Goal: Complete application form: Complete application form

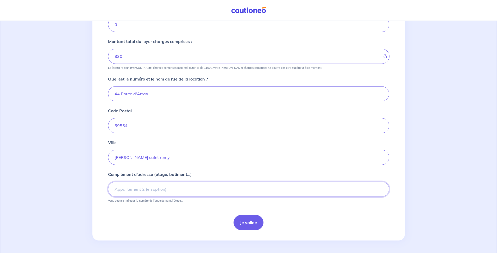
click at [168, 189] on input "Complément d’adresse (étage, batiment...)" at bounding box center [248, 189] width 281 height 15
type input "Appartement 101 1er étage"
click at [248, 223] on button "Je valide" at bounding box center [249, 222] width 30 height 15
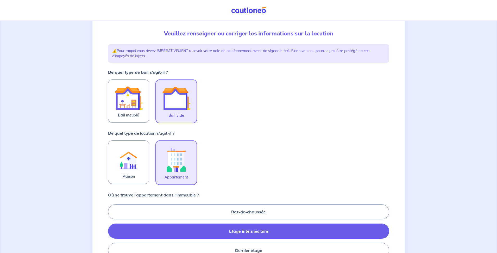
scroll to position [78, 0]
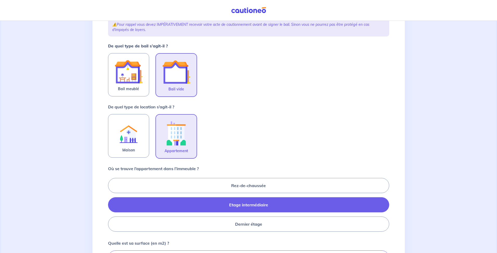
click at [170, 72] on img at bounding box center [176, 72] width 28 height 28
click at [0, 0] on input "Bail vide" at bounding box center [0, 0] width 0 height 0
click at [124, 185] on label "Rez-de-chaussée" at bounding box center [248, 185] width 281 height 15
click at [112, 203] on input "Rez-de-chaussée" at bounding box center [109, 204] width 3 height 3
radio input "true"
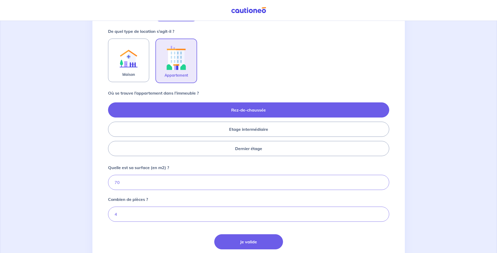
scroll to position [156, 0]
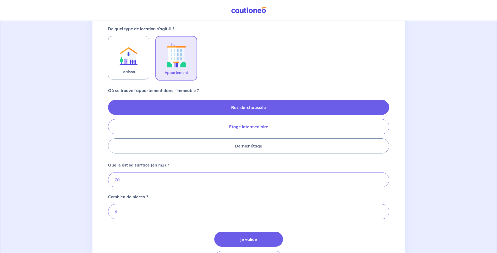
click at [249, 128] on label "Etage intermédiaire" at bounding box center [248, 126] width 281 height 15
click at [112, 128] on input "Etage intermédiaire" at bounding box center [109, 126] width 3 height 3
radio input "true"
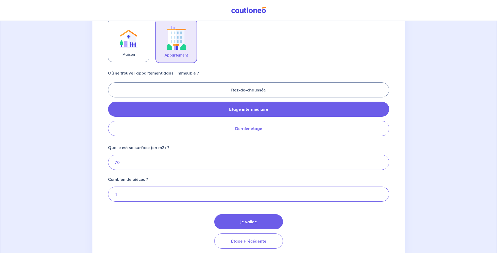
scroll to position [192, 0]
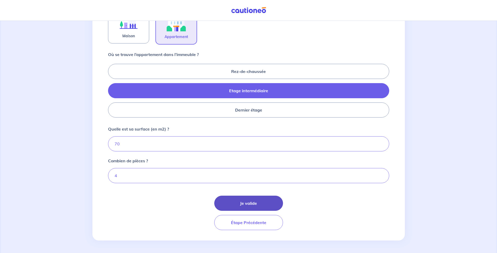
click at [249, 204] on button "Je valide" at bounding box center [248, 203] width 69 height 15
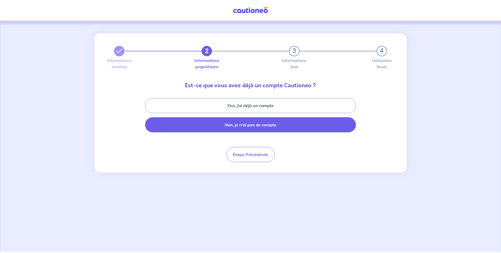
click at [245, 127] on button "Non, je n’ai pas de compte" at bounding box center [250, 124] width 211 height 15
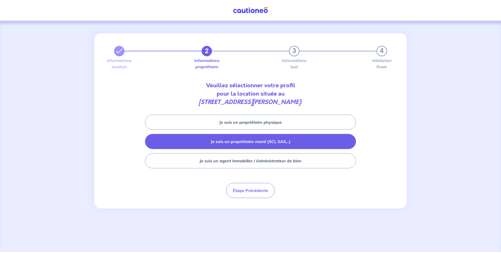
click at [260, 141] on button "Je suis un propriétaire moral (SCI, SAS...)" at bounding box center [250, 141] width 211 height 15
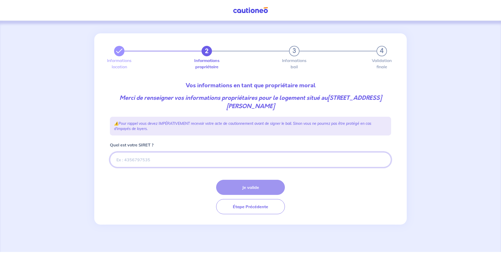
click at [155, 160] on input "Quel est votre SIRET ?" at bounding box center [250, 159] width 281 height 15
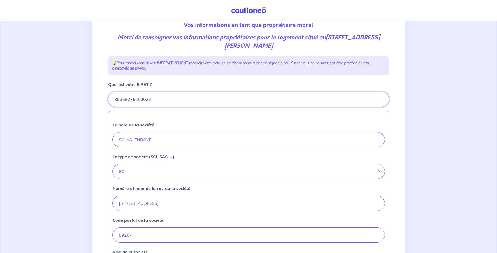
scroll to position [78, 0]
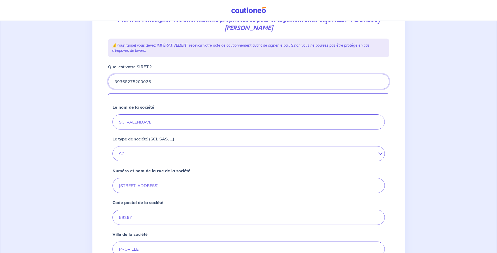
type input "39368275200026"
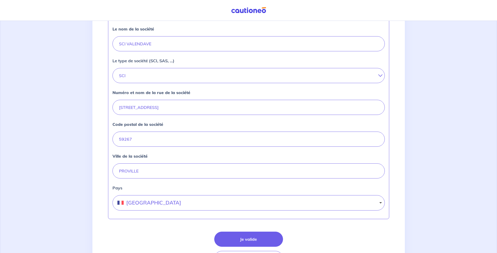
scroll to position [192, 0]
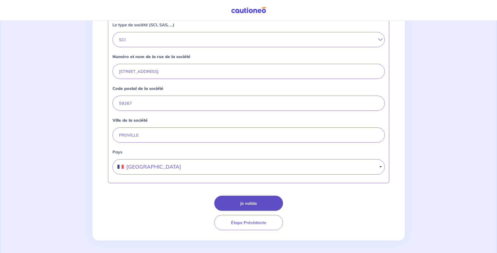
click at [252, 204] on button "Je valide" at bounding box center [248, 203] width 69 height 15
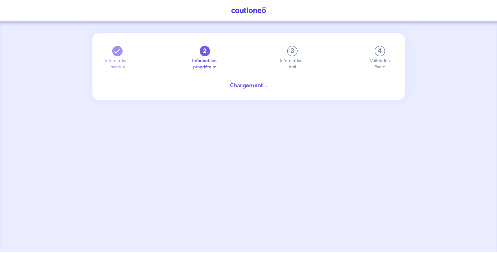
select select "FR"
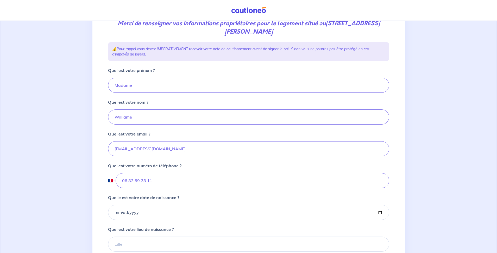
scroll to position [78, 0]
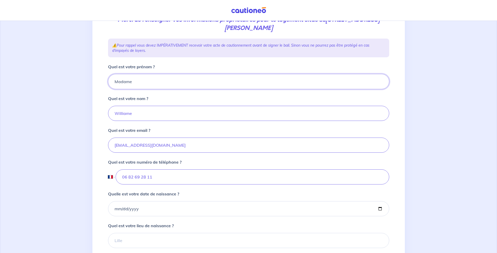
click at [134, 82] on input "Madame" at bounding box center [248, 81] width 281 height 15
type input "M"
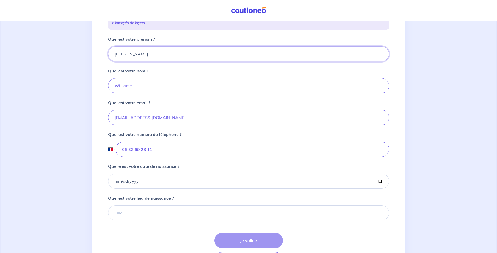
scroll to position [143, 0]
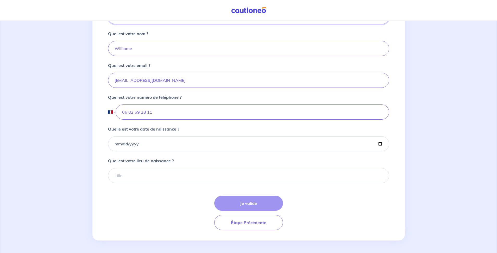
type input "[PERSON_NAME]"
click at [138, 143] on input "Quelle est votre date de naissance ?" at bounding box center [248, 143] width 281 height 15
type input "[DATE]"
click at [124, 176] on input "Quel est votre lieu de naissance ?" at bounding box center [248, 175] width 281 height 15
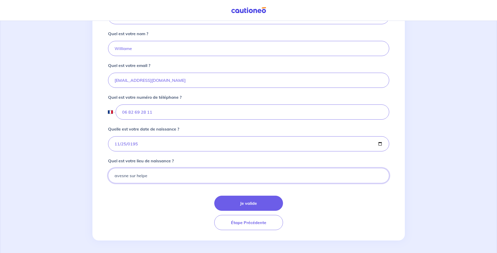
click at [128, 175] on input "avesne sur helpe" at bounding box center [248, 175] width 281 height 15
type input "avesnes sur helpe"
click at [249, 201] on button "Je valide" at bounding box center [248, 203] width 69 height 15
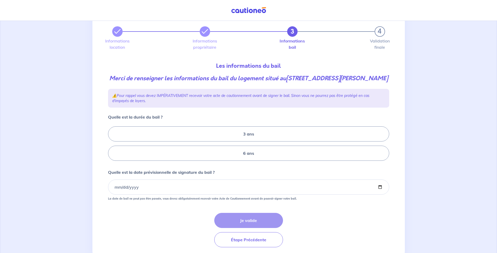
scroll to position [45, 0]
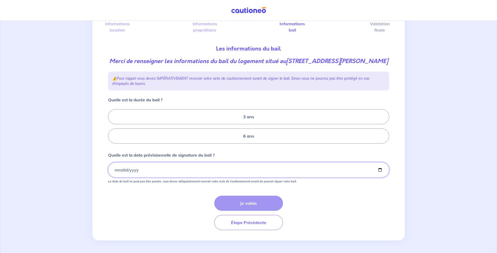
click at [140, 169] on input "Quelle est la date prévisionnelle de signature du bail ?" at bounding box center [248, 169] width 281 height 15
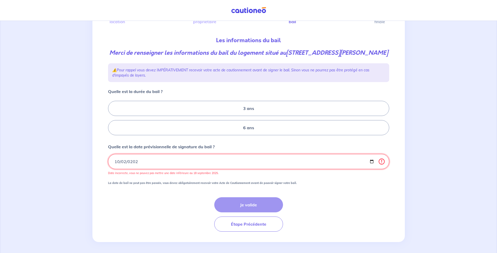
type input "[DATE]"
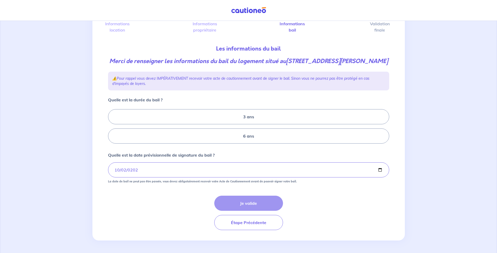
click at [250, 201] on div "Je valide Étape Précédente" at bounding box center [248, 213] width 281 height 34
click at [250, 203] on div "Je valide Étape Précédente" at bounding box center [248, 213] width 281 height 34
click at [246, 117] on label "3 ans" at bounding box center [248, 116] width 281 height 15
click at [112, 125] on input "3 ans" at bounding box center [109, 126] width 3 height 3
radio input "true"
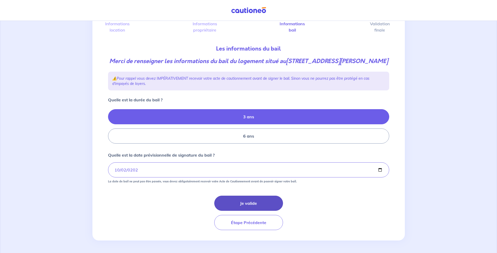
click at [243, 205] on button "Je valide" at bounding box center [248, 203] width 69 height 15
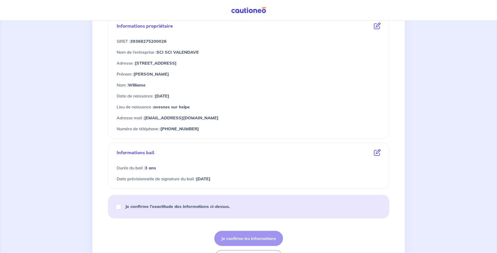
scroll to position [235, 0]
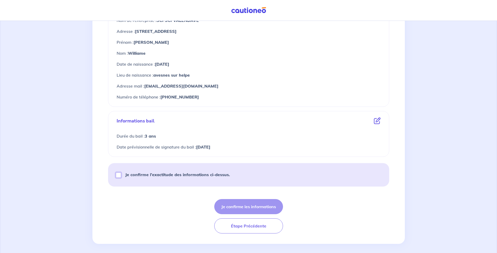
click at [119, 174] on input "Je confirme l’exactitude des informations ci-dessus." at bounding box center [118, 174] width 5 height 5
checkbox input "true"
click at [270, 206] on button "Je confirme les informations" at bounding box center [248, 206] width 69 height 15
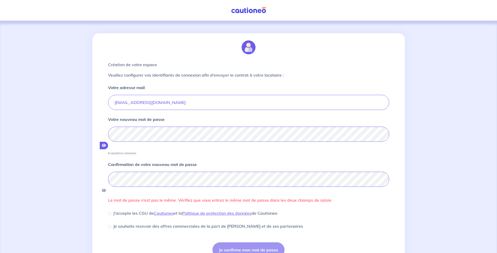
click at [106, 144] on icon "button" at bounding box center [104, 146] width 4 height 4
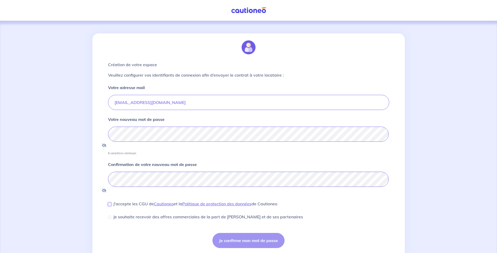
click at [109, 203] on input "J'accepte les CGU de [PERSON_NAME] et la Politique de protection des données de…" at bounding box center [109, 204] width 3 height 3
checkbox input "true"
click at [240, 233] on button "Je confirme mon mot de passe" at bounding box center [249, 240] width 72 height 15
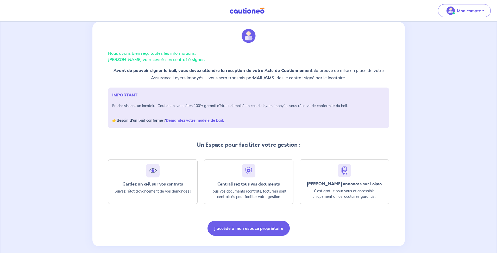
scroll to position [18, 0]
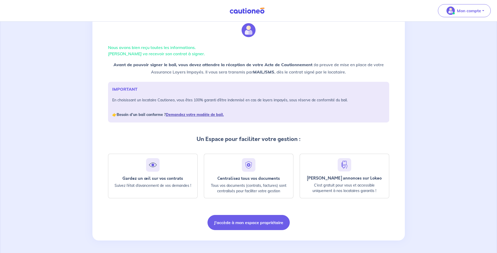
click at [195, 115] on link "Demandez votre modèle de bail." at bounding box center [195, 114] width 58 height 5
